Goal: Find specific page/section: Find specific page/section

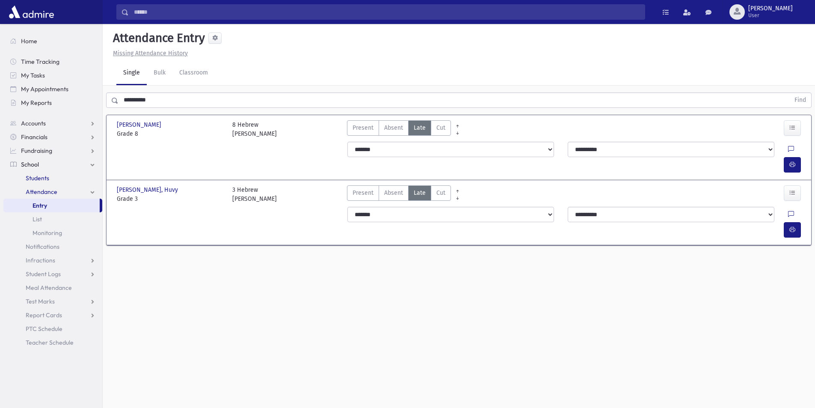
click at [44, 180] on span "Students" at bounding box center [38, 178] width 24 height 8
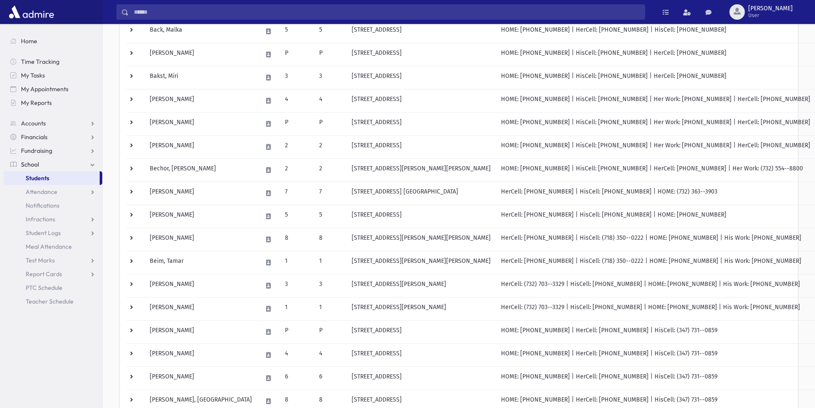
scroll to position [411, 0]
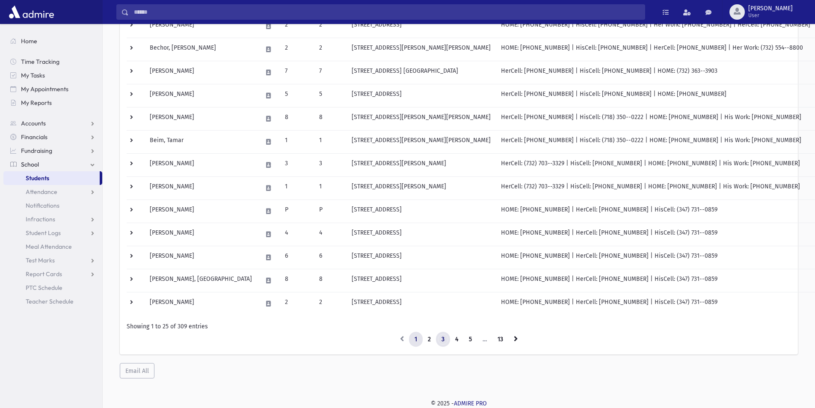
click at [441, 343] on link "3" at bounding box center [443, 339] width 14 height 15
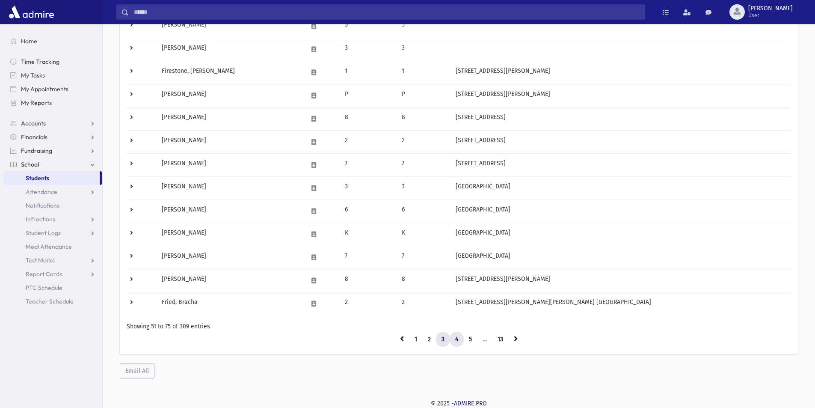
click at [459, 339] on link "4" at bounding box center [457, 339] width 14 height 15
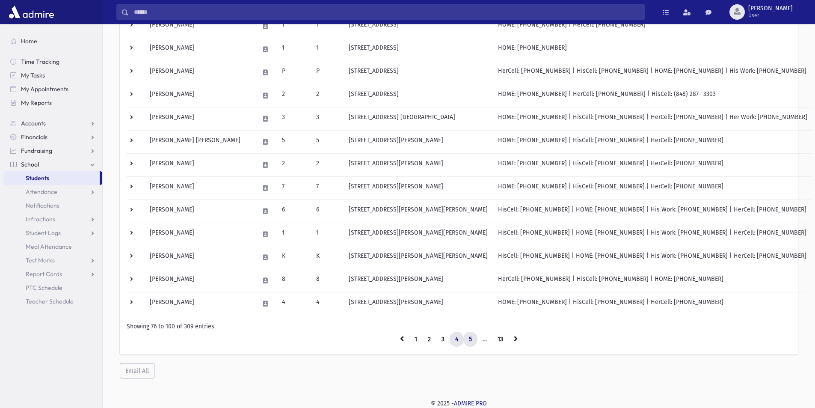
click at [469, 341] on link "5" at bounding box center [470, 339] width 14 height 15
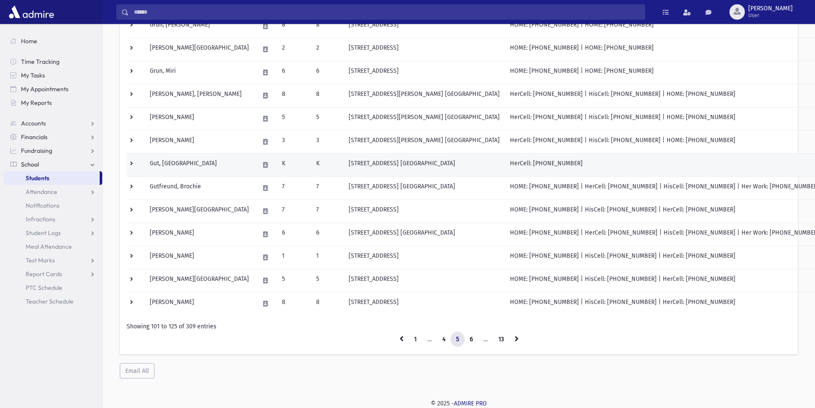
click at [365, 163] on td "[STREET_ADDRESS] [GEOGRAPHIC_DATA]" at bounding box center [424, 164] width 161 height 23
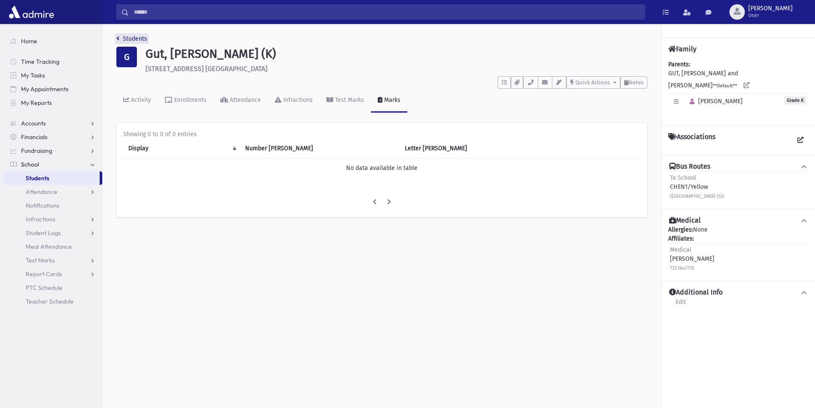
click at [125, 37] on link "Students" at bounding box center [131, 38] width 31 height 7
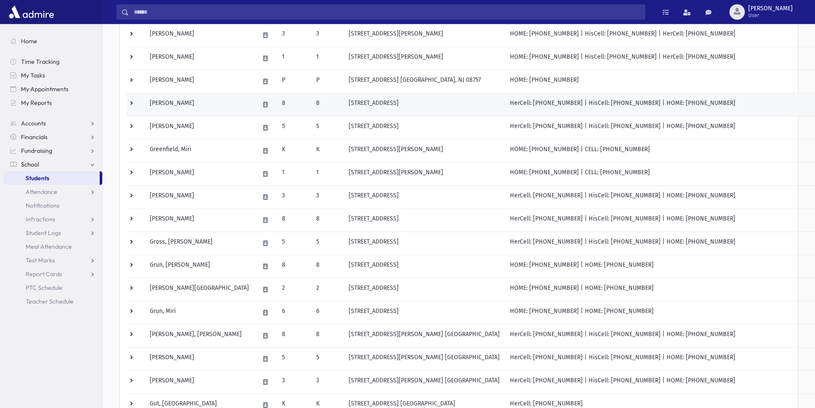
scroll to position [257, 0]
